Goal: Task Accomplishment & Management: Manage account settings

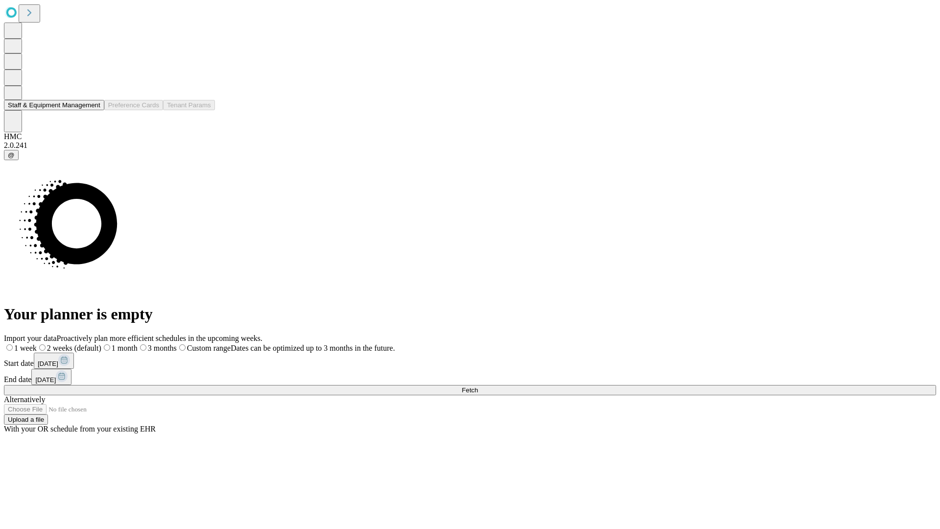
click at [92, 110] on button "Staff & Equipment Management" at bounding box center [54, 105] width 100 height 10
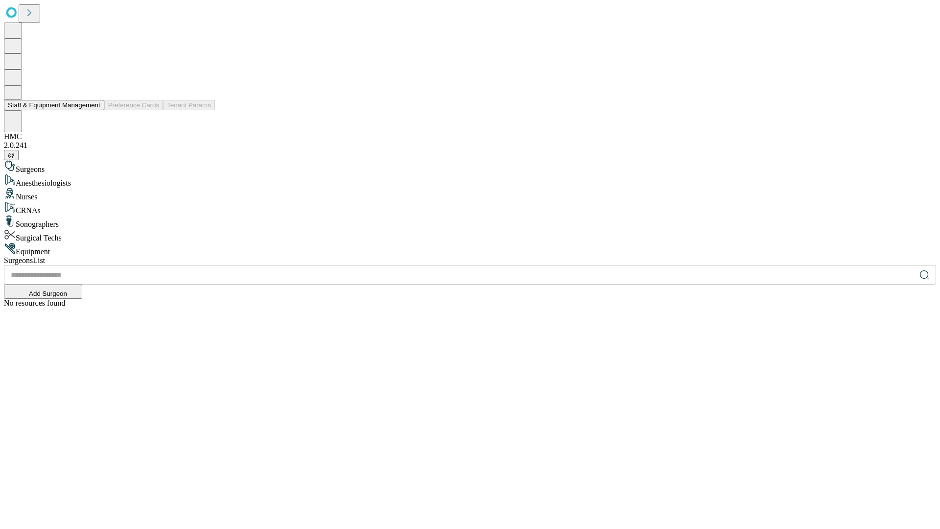
click at [94, 110] on button "Staff & Equipment Management" at bounding box center [54, 105] width 100 height 10
